Goal: Task Accomplishment & Management: Manage account settings

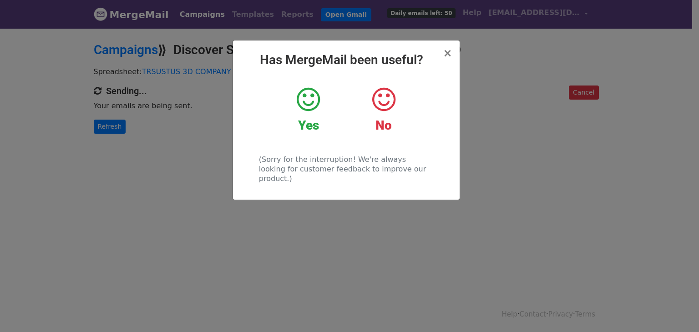
click at [301, 106] on icon at bounding box center [308, 99] width 23 height 27
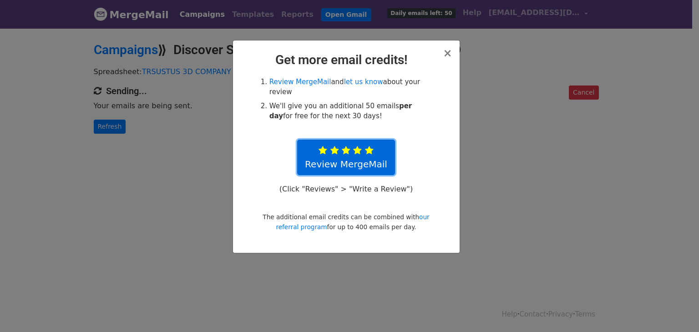
click at [378, 148] on link "Review MergeMail" at bounding box center [346, 158] width 98 height 36
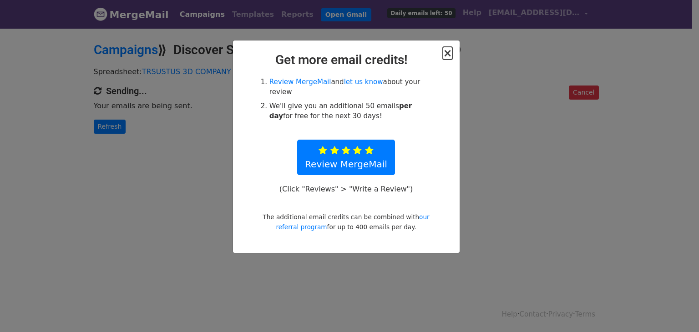
click at [449, 53] on span "×" at bounding box center [447, 53] width 9 height 13
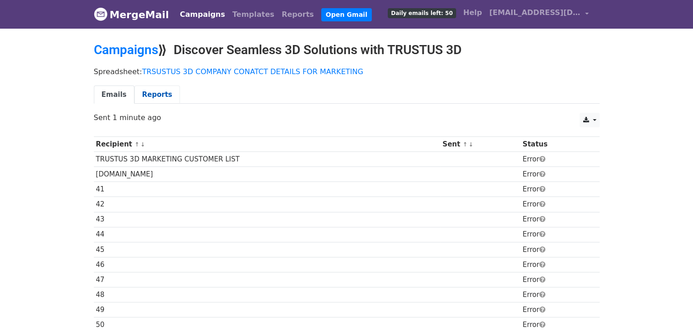
click at [153, 100] on link "Reports" at bounding box center [157, 95] width 46 height 19
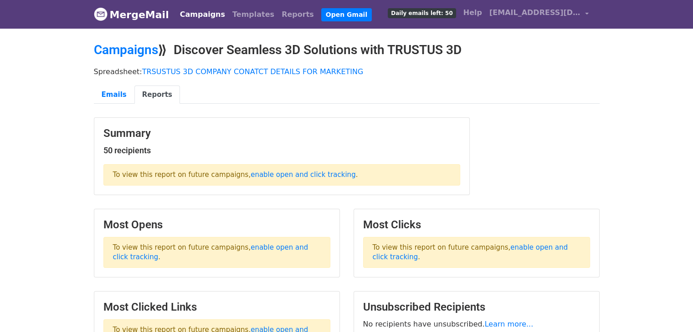
click at [199, 11] on link "Campaigns" at bounding box center [202, 14] width 52 height 18
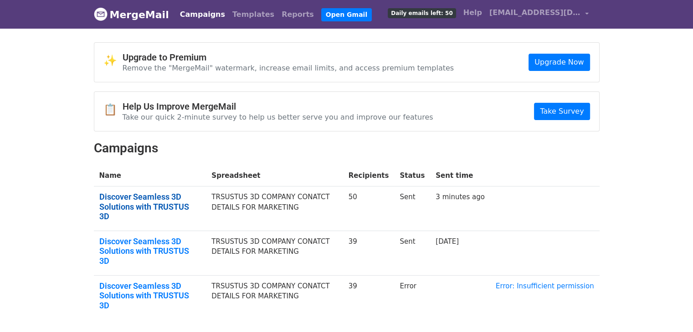
click at [168, 197] on link "Discover Seamless 3D Solutions with TRUSTUS 3D" at bounding box center [150, 207] width 102 height 30
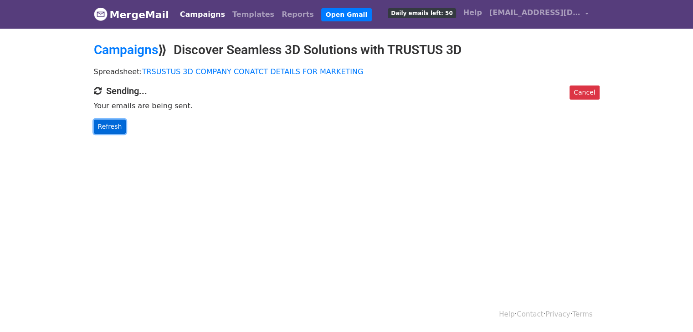
click at [114, 128] on link "Refresh" at bounding box center [110, 127] width 32 height 14
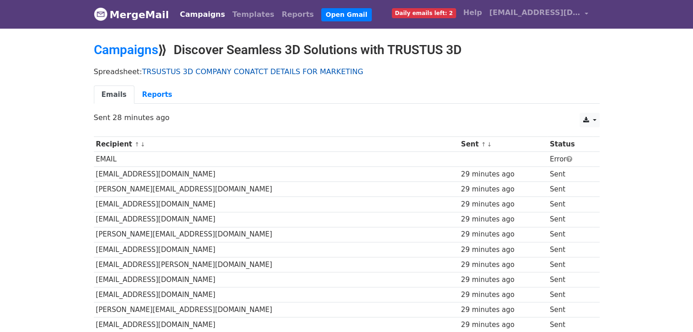
click at [173, 70] on link "TRSUSTUS 3D COMPANY CONATCT DETAILS FOR MARKETING" at bounding box center [252, 71] width 221 height 9
click at [199, 17] on link "Campaigns" at bounding box center [202, 14] width 52 height 18
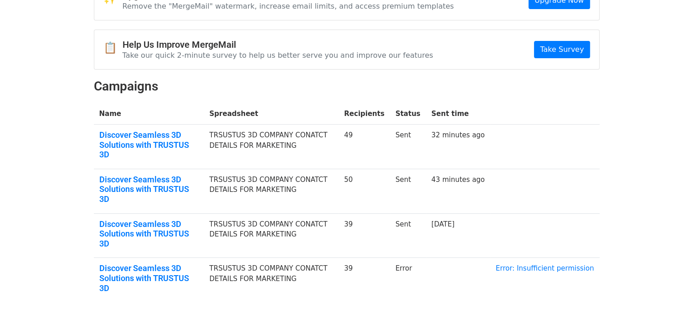
scroll to position [73, 0]
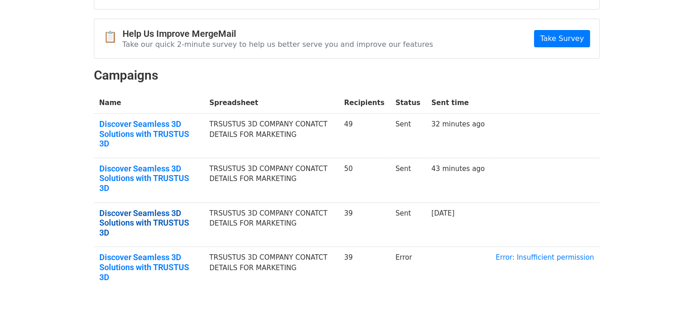
click at [162, 209] on link "Discover Seamless 3D Solutions with TRUSTUS 3D" at bounding box center [148, 224] width 99 height 30
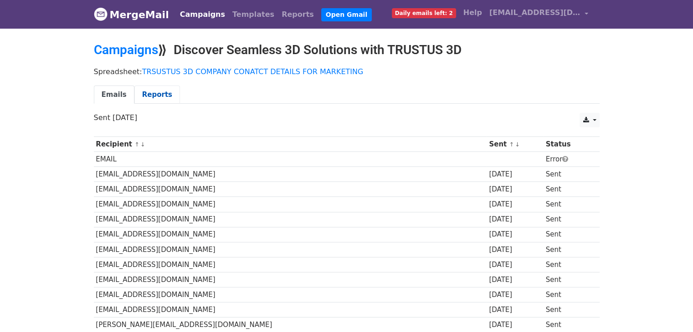
click at [147, 97] on link "Reports" at bounding box center [157, 95] width 46 height 19
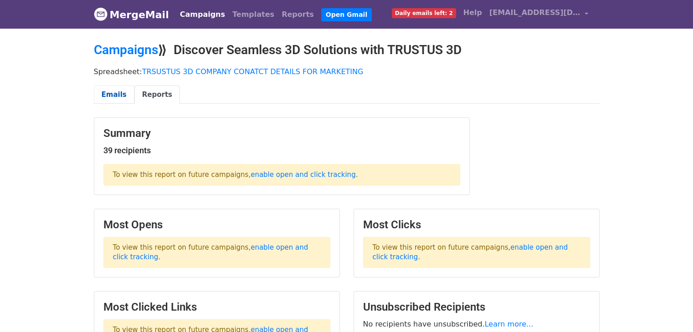
click at [118, 95] on link "Emails" at bounding box center [114, 95] width 41 height 19
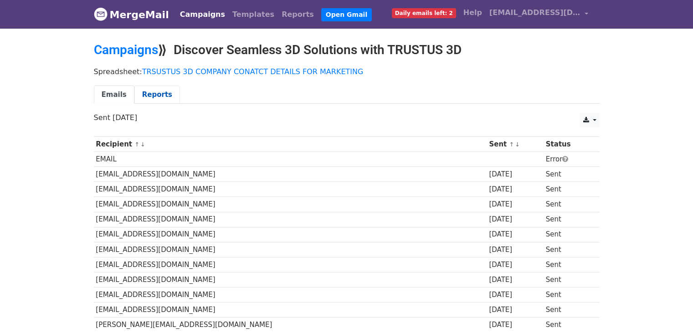
click at [144, 92] on link "Reports" at bounding box center [157, 95] width 46 height 19
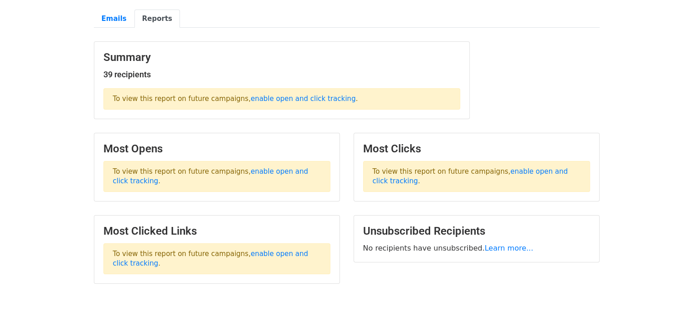
scroll to position [91, 0]
